Goal: Information Seeking & Learning: Learn about a topic

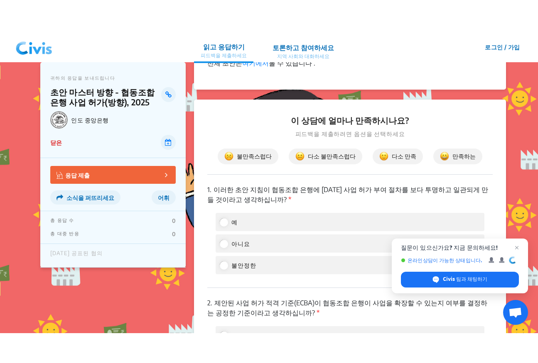
scroll to position [831, 0]
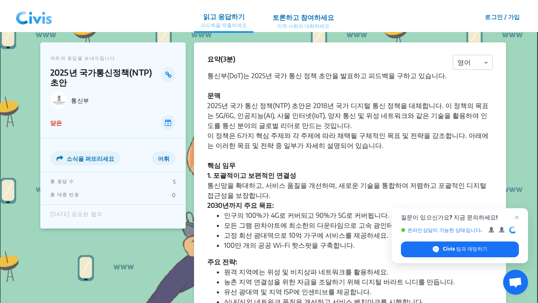
drag, startPoint x: 328, startPoint y: 157, endPoint x: 176, endPoint y: 0, distance: 219.1
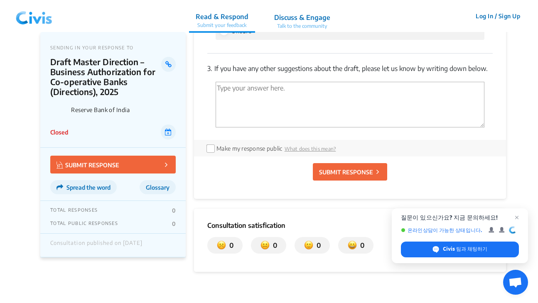
scroll to position [1247, 0]
